Goal: Task Accomplishment & Management: Use online tool/utility

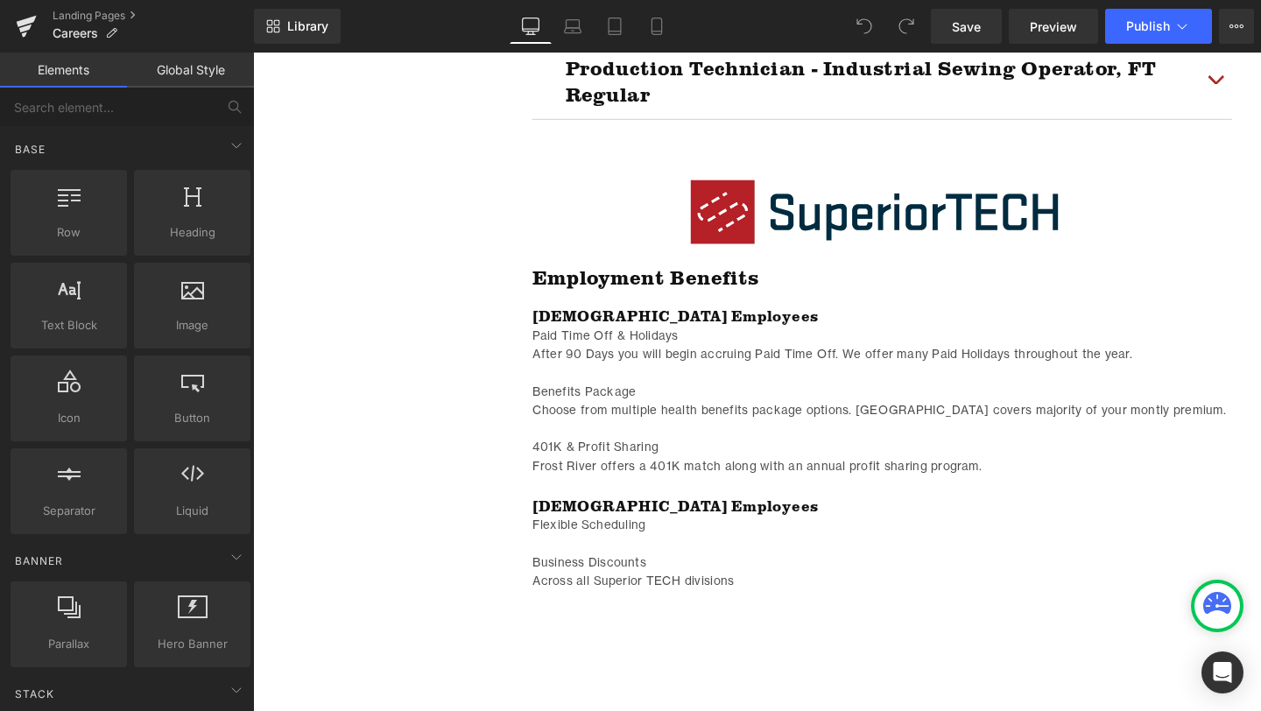
scroll to position [2639, 0]
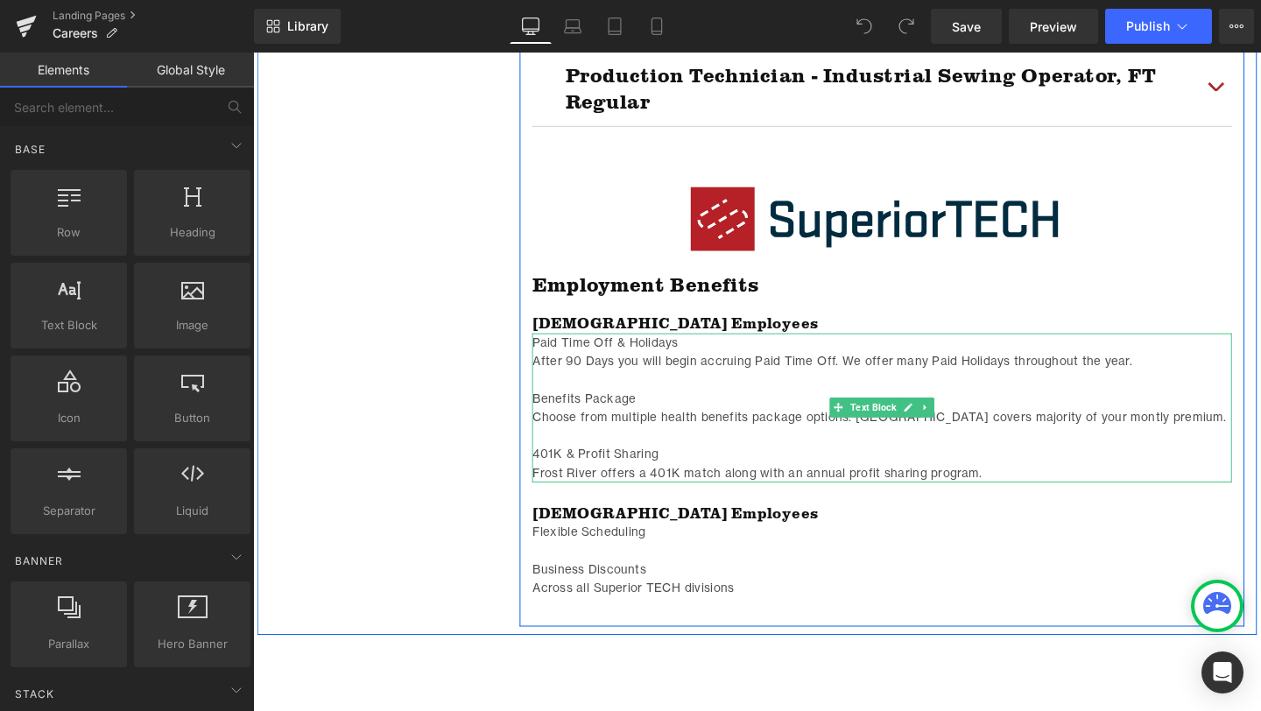
click at [1135, 438] on p "Choose from multiple health benefits package options. [GEOGRAPHIC_DATA] covers …" at bounding box center [915, 435] width 736 height 19
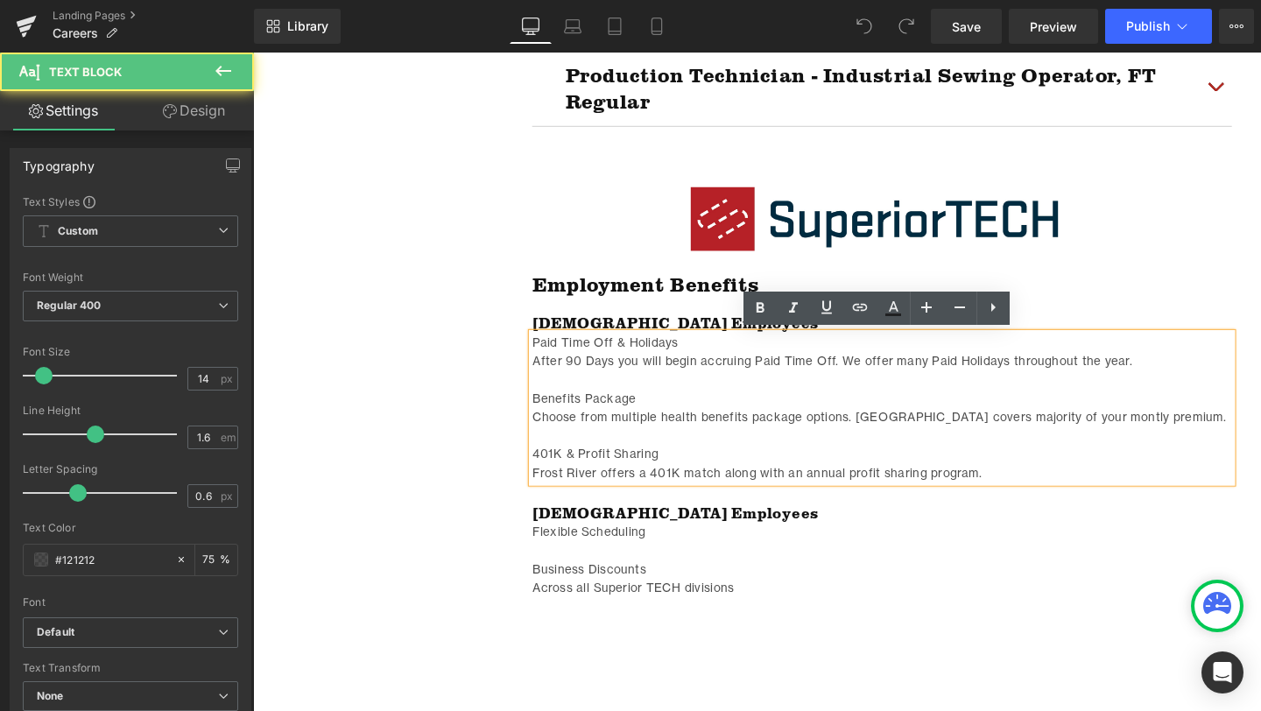
click at [1134, 434] on p "Choose from multiple health benefits package options. [GEOGRAPHIC_DATA] covers …" at bounding box center [915, 435] width 736 height 19
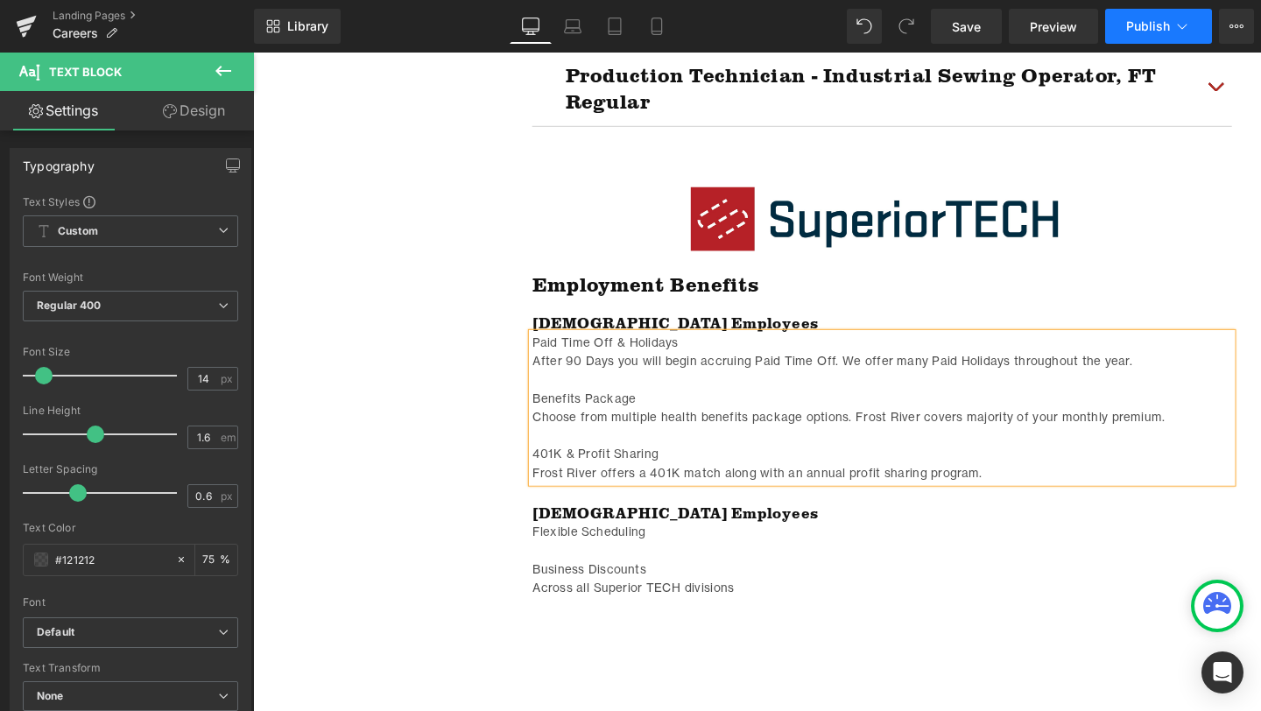
click at [1154, 32] on span "Publish" at bounding box center [1148, 26] width 44 height 14
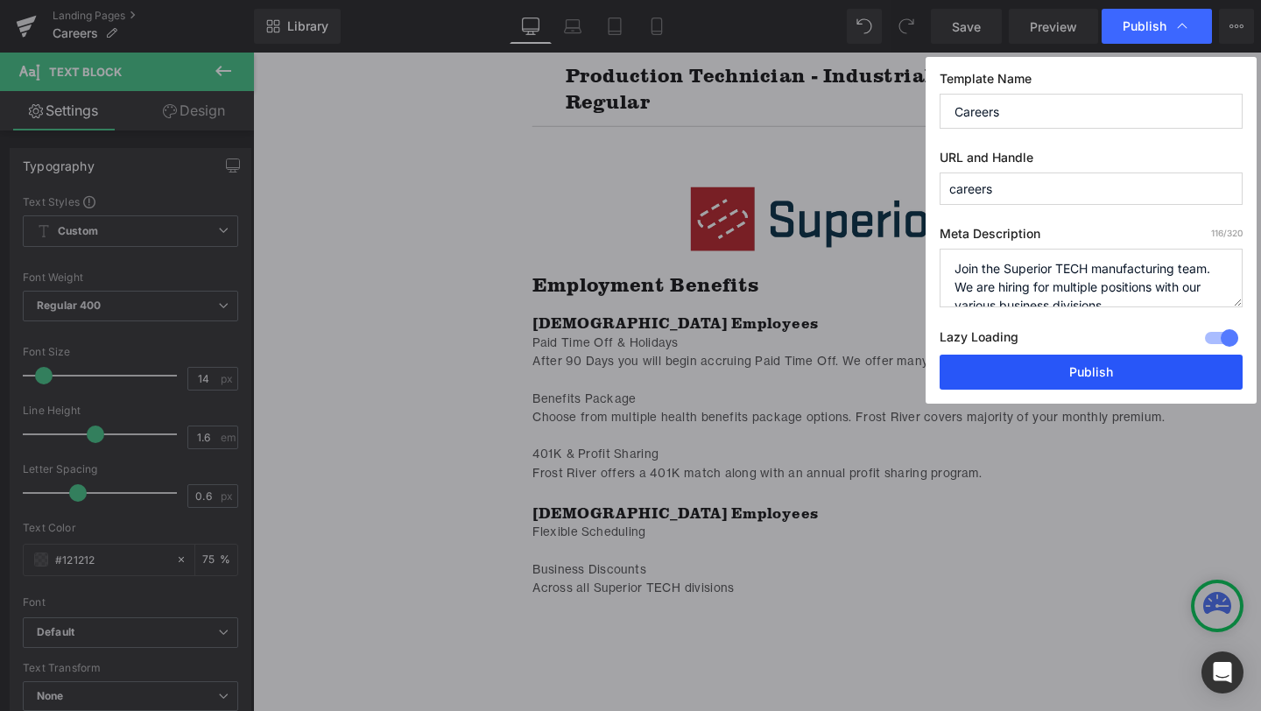
click at [1136, 370] on button "Publish" at bounding box center [1091, 372] width 303 height 35
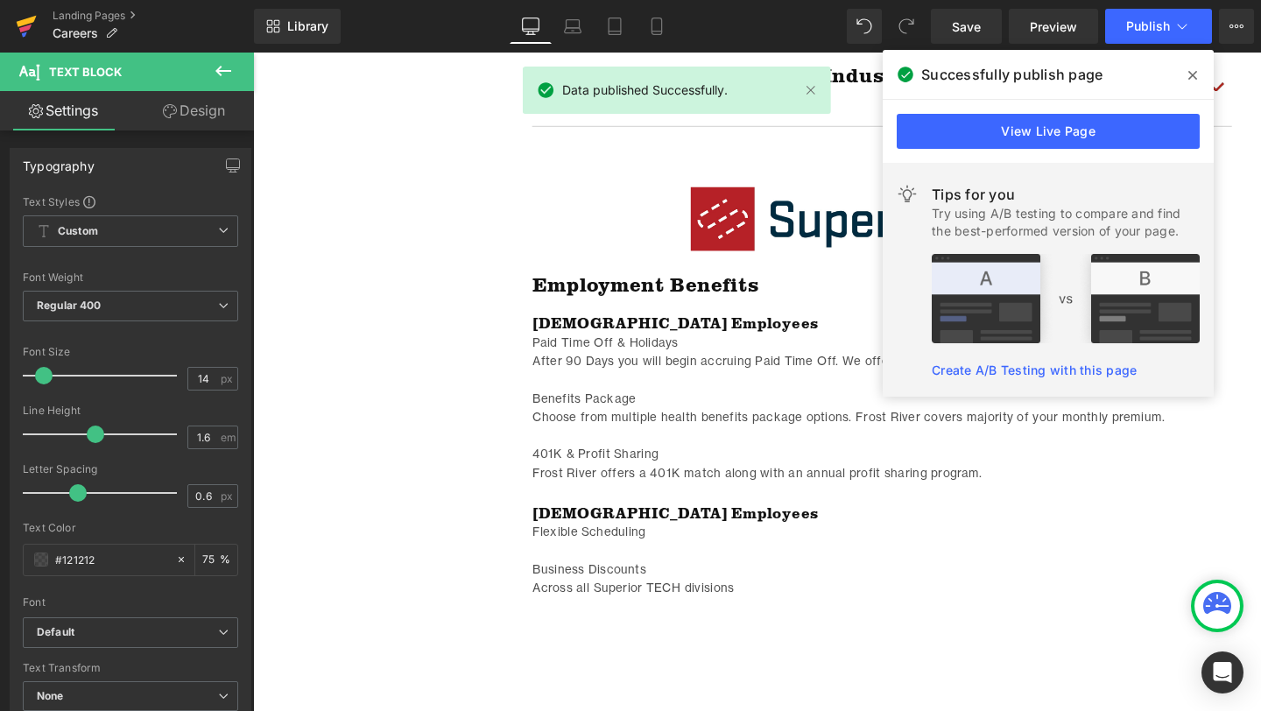
click at [38, 15] on link at bounding box center [26, 26] width 53 height 53
